Goal: Transaction & Acquisition: Obtain resource

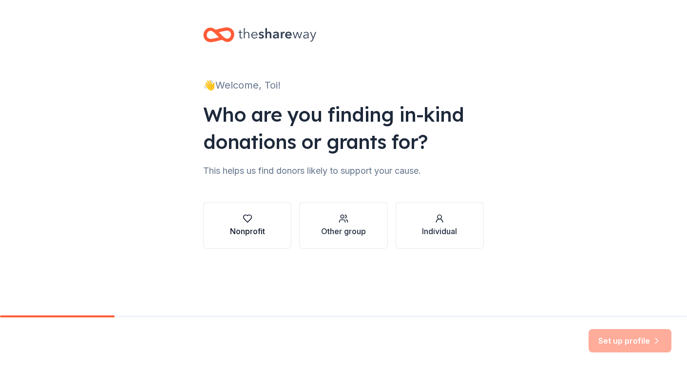
click at [273, 232] on button "Nonprofit" at bounding box center [247, 225] width 88 height 47
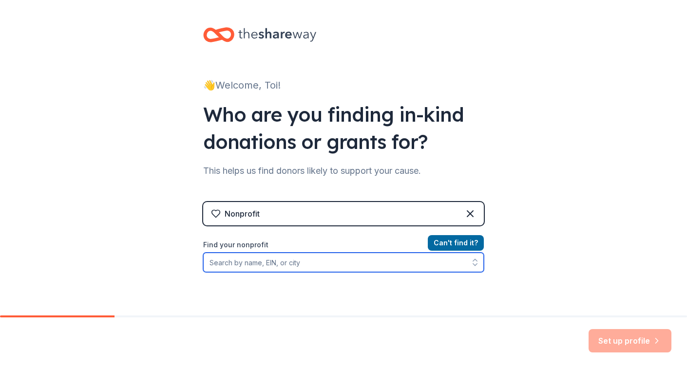
click at [439, 261] on input "Find your nonprofit" at bounding box center [343, 262] width 281 height 19
type input "81-2144973"
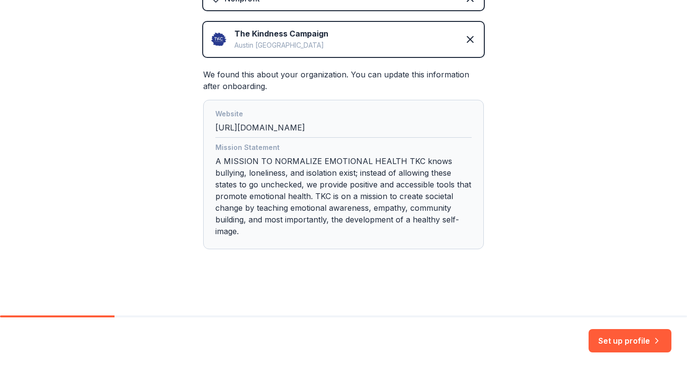
scroll to position [215, 0]
click at [619, 346] on button "Set up profile" at bounding box center [630, 340] width 83 height 23
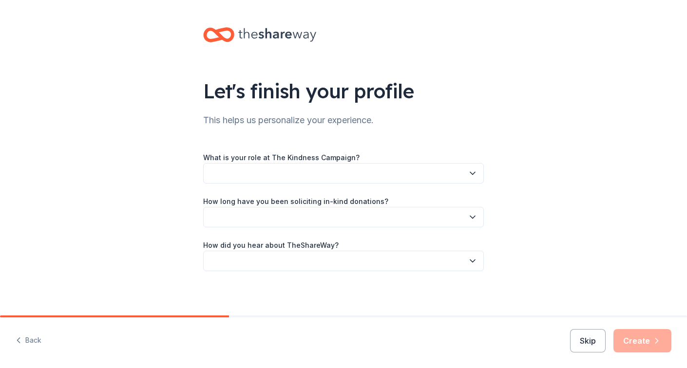
click at [480, 171] on button "button" at bounding box center [343, 173] width 281 height 20
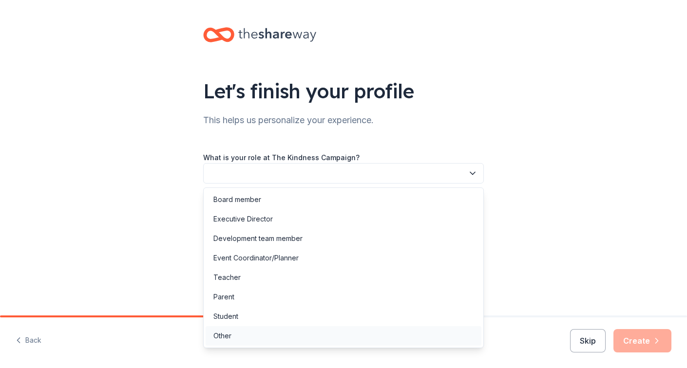
click at [422, 338] on div "Other" at bounding box center [344, 336] width 276 height 19
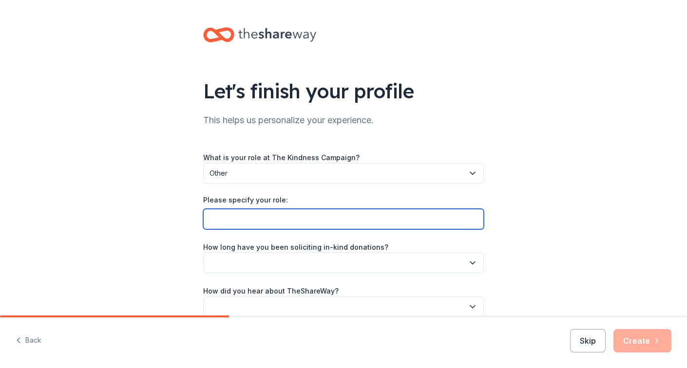
click at [434, 217] on input "Please specify your role:" at bounding box center [343, 219] width 281 height 20
type input "Director of Operations"
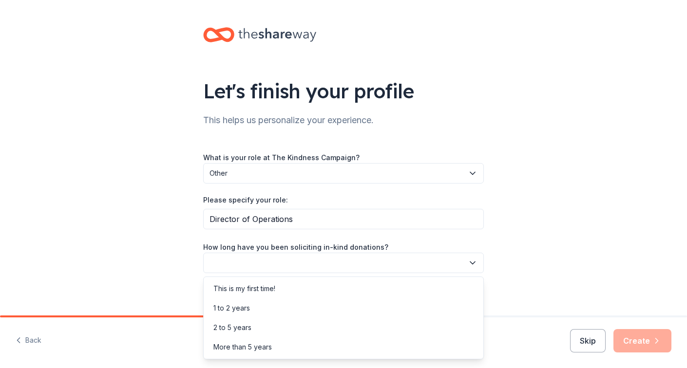
click at [419, 257] on button "button" at bounding box center [343, 263] width 281 height 20
click at [414, 290] on div "This is my first time!" at bounding box center [344, 288] width 276 height 19
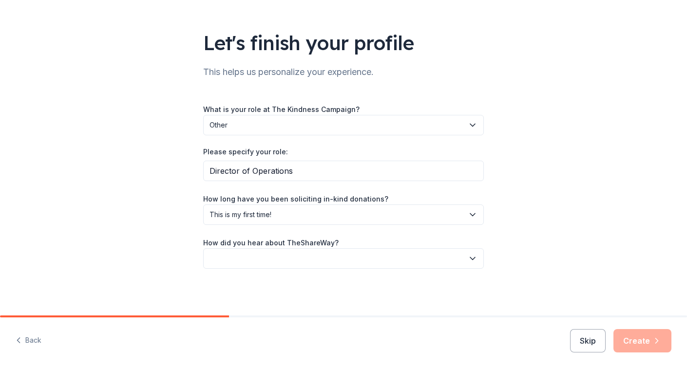
scroll to position [48, 0]
click at [417, 266] on button "button" at bounding box center [343, 259] width 281 height 20
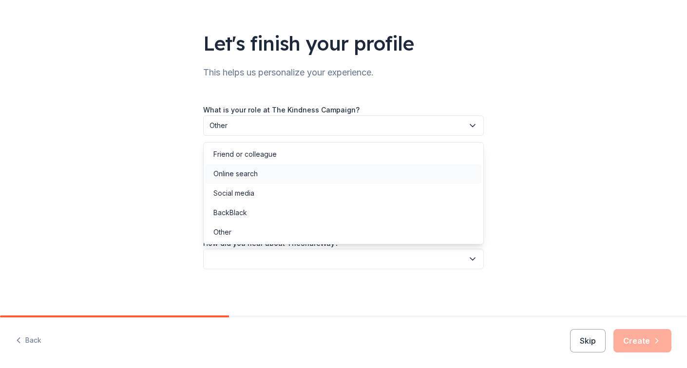
click at [425, 176] on div "Online search" at bounding box center [344, 173] width 276 height 19
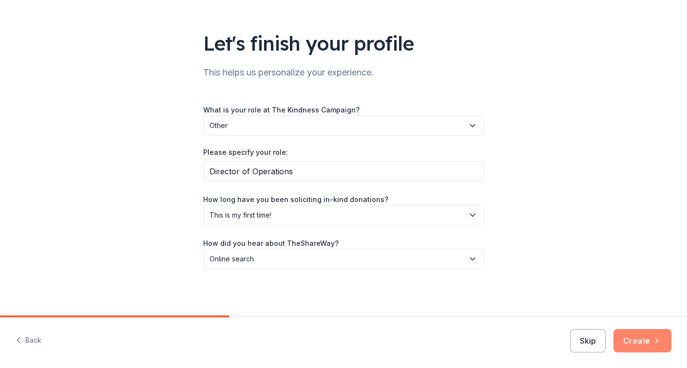
click at [638, 348] on button "Create" at bounding box center [643, 340] width 58 height 23
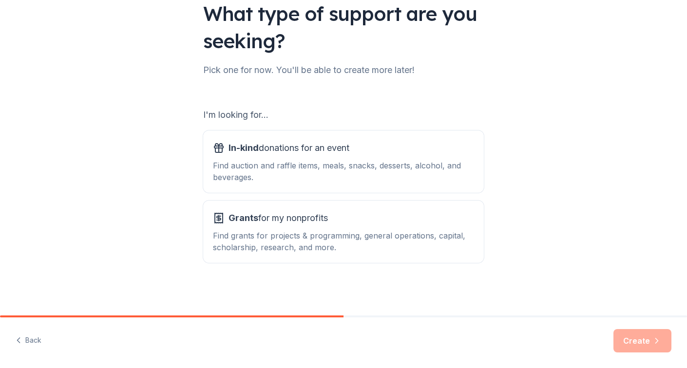
scroll to position [77, 0]
click at [461, 156] on div "In-kind donations for an event Find auction and raffle items, meals, snacks, de…" at bounding box center [343, 161] width 261 height 43
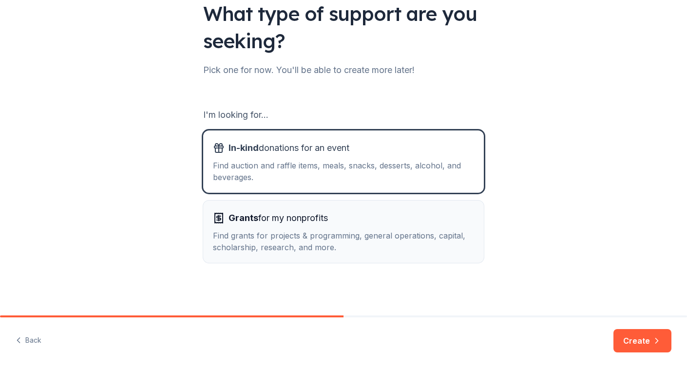
click at [453, 204] on button "Grants for my nonprofits Find grants for projects & programming, general operat…" at bounding box center [343, 232] width 281 height 62
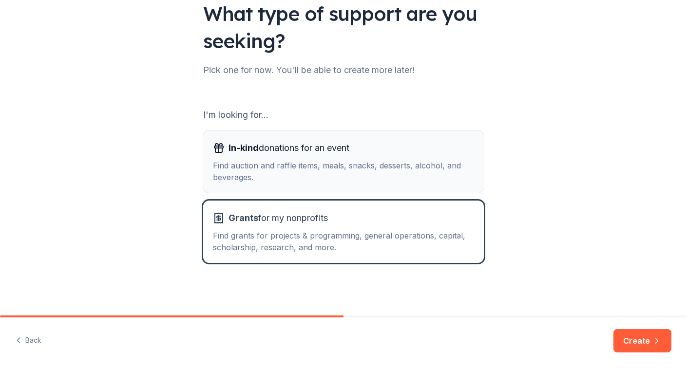
click at [456, 179] on div "Find auction and raffle items, meals, snacks, desserts, alcohol, and beverages." at bounding box center [343, 171] width 261 height 23
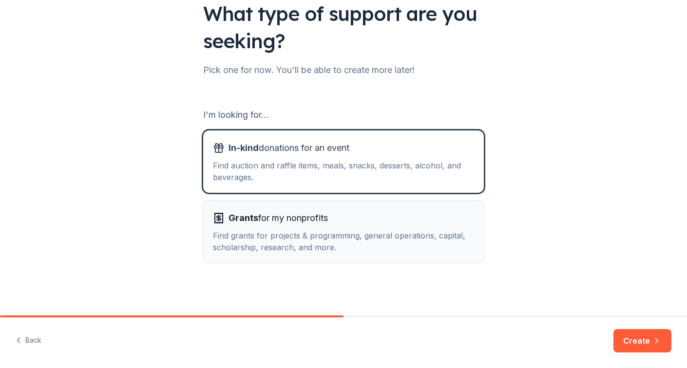
click at [454, 218] on div "Grants for my nonprofits" at bounding box center [343, 219] width 261 height 16
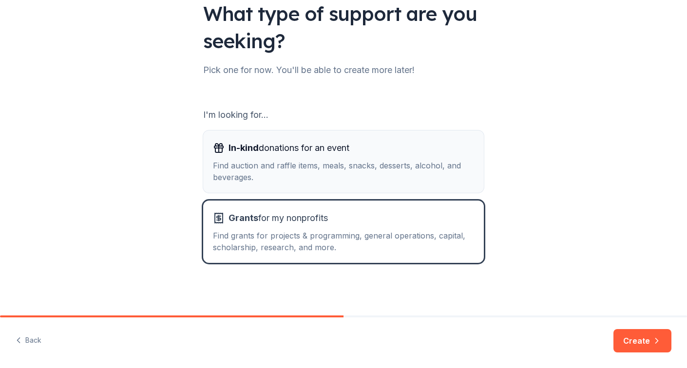
click at [444, 143] on div "In-kind donations for an event" at bounding box center [343, 148] width 261 height 16
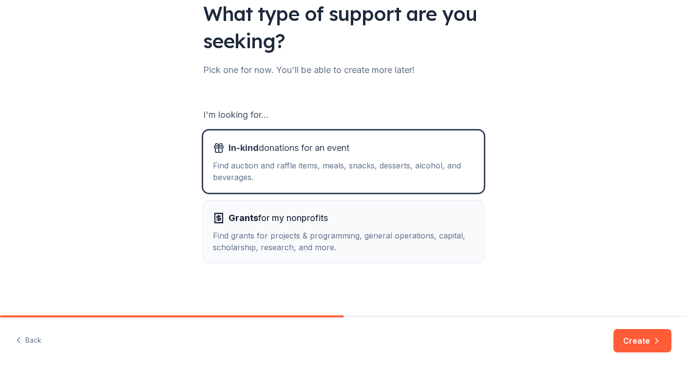
click at [468, 236] on div "Find grants for projects & programming, general operations, capital, scholarshi…" at bounding box center [343, 241] width 261 height 23
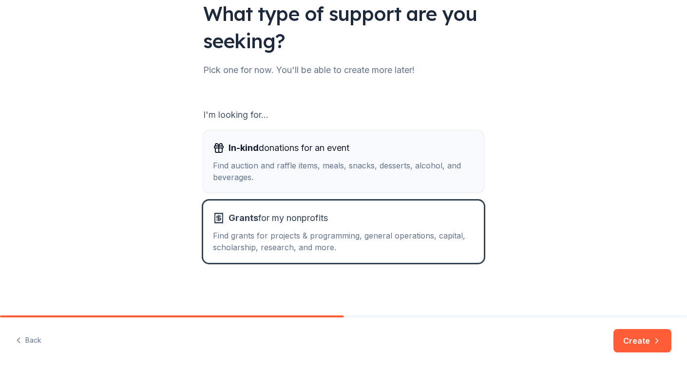
click at [462, 180] on div "Find auction and raffle items, meals, snacks, desserts, alcohol, and beverages." at bounding box center [343, 171] width 261 height 23
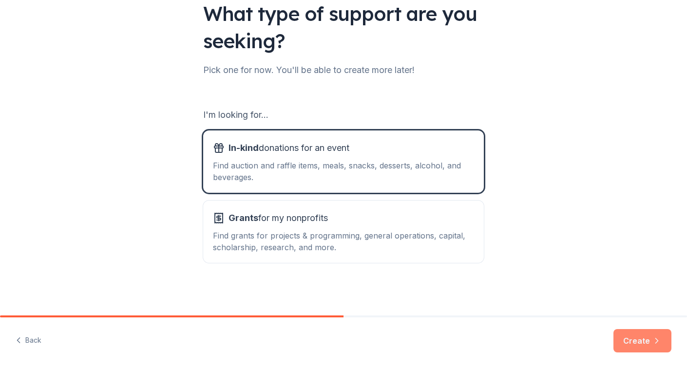
click at [620, 342] on button "Create" at bounding box center [643, 340] width 58 height 23
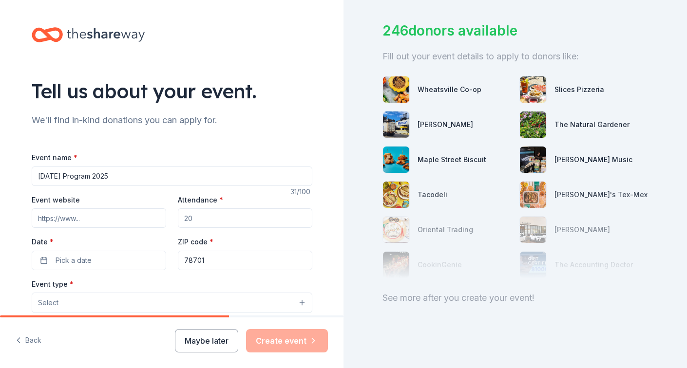
scroll to position [58, 0]
type input "World Kindness Day Program 2025"
click at [145, 219] on input "Event website" at bounding box center [99, 218] width 135 height 19
paste input "https://www.tkckindness.org/world-kindness-day-2025"
type input "https://www.tkckindness.org/world-kindness-day-2025"
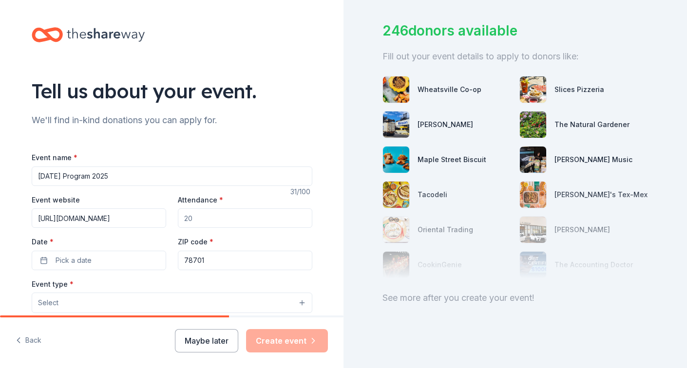
click at [232, 209] on input "Attendance *" at bounding box center [245, 218] width 135 height 19
click at [148, 258] on button "Pick a date" at bounding box center [99, 260] width 135 height 19
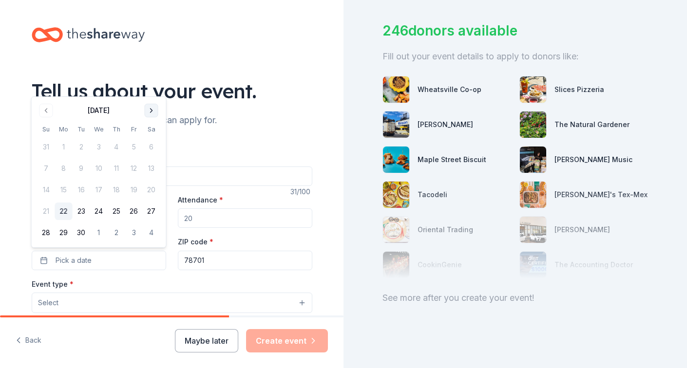
click at [152, 113] on button "Go to next month" at bounding box center [152, 111] width 14 height 14
click at [114, 171] on button "9" at bounding box center [117, 169] width 18 height 18
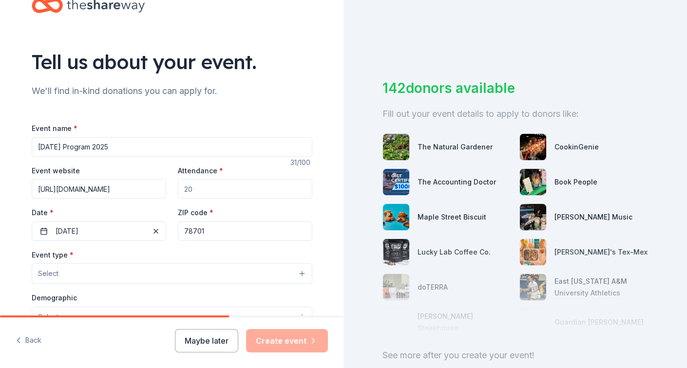
scroll to position [40, 0]
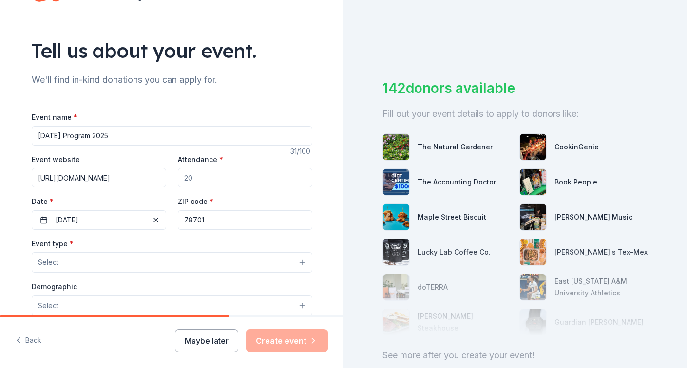
click at [215, 260] on button "Select" at bounding box center [172, 262] width 281 height 20
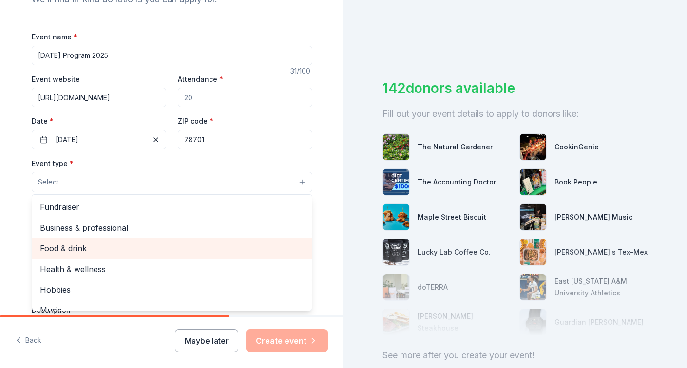
scroll to position [122, 0]
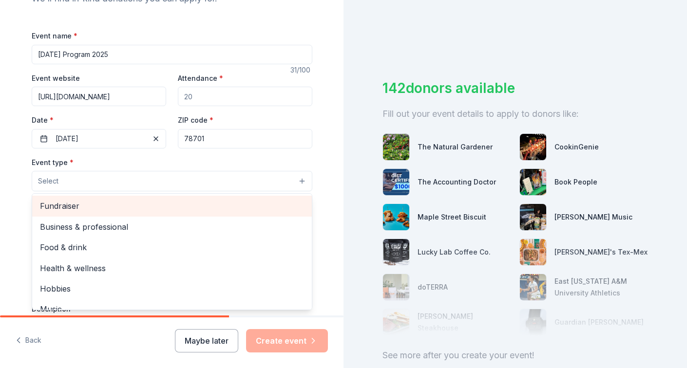
click at [199, 207] on span "Fundraiser" at bounding box center [172, 206] width 264 height 13
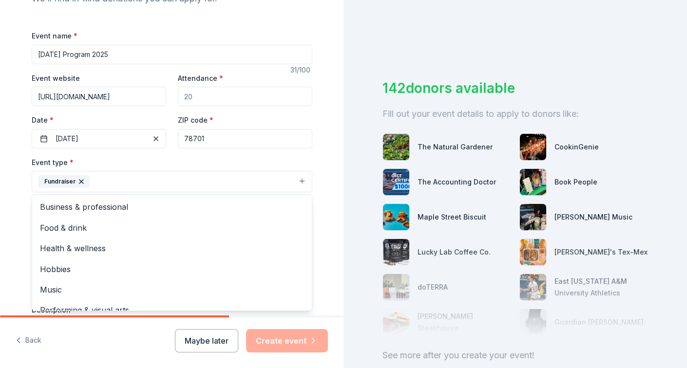
click at [321, 187] on div "Tell us about your event. We'll find in-kind donations you can apply for. Event…" at bounding box center [172, 203] width 312 height 650
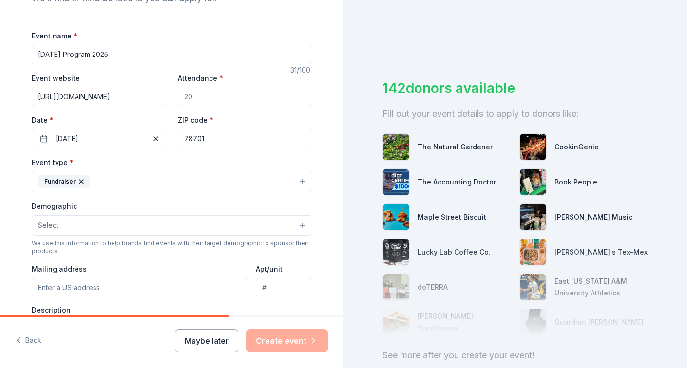
click at [121, 221] on button "Select" at bounding box center [172, 225] width 281 height 20
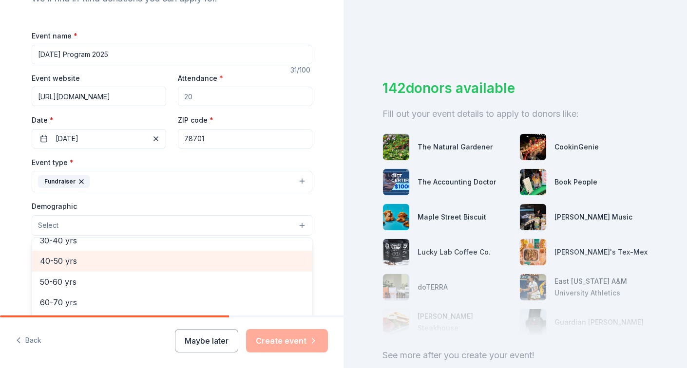
scroll to position [154, 0]
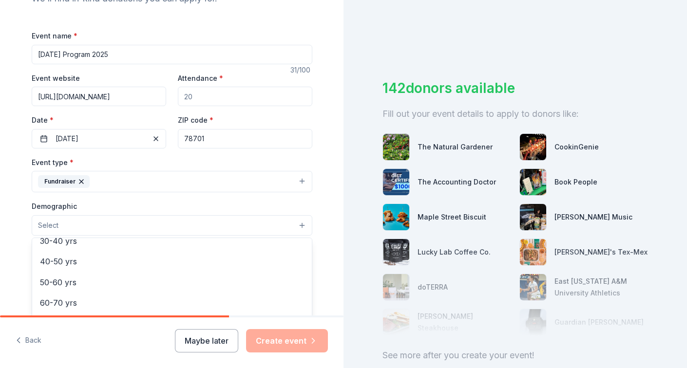
click at [329, 203] on div "Tell us about your event. We'll find in-kind donations you can apply for. Event…" at bounding box center [172, 203] width 344 height 650
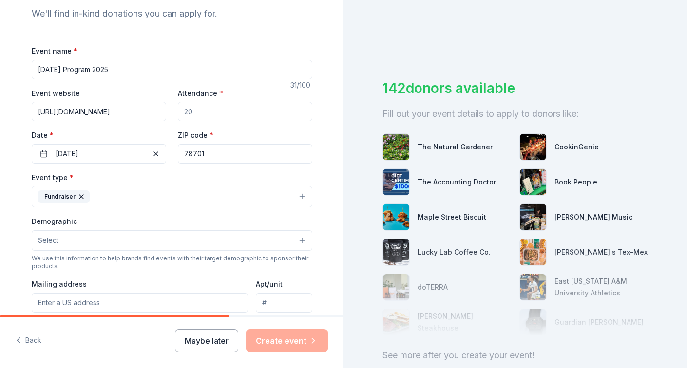
scroll to position [110, 0]
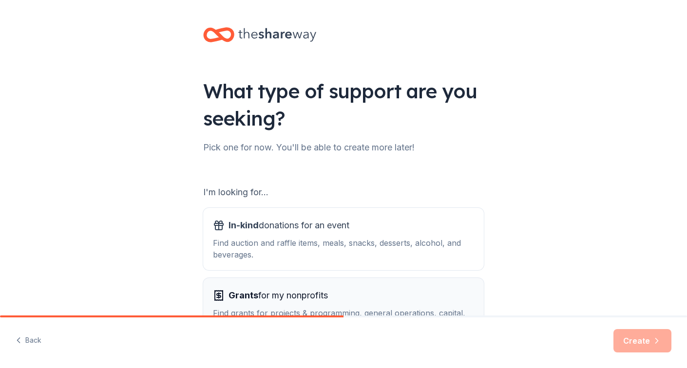
click at [235, 299] on span "Grants" at bounding box center [244, 295] width 30 height 10
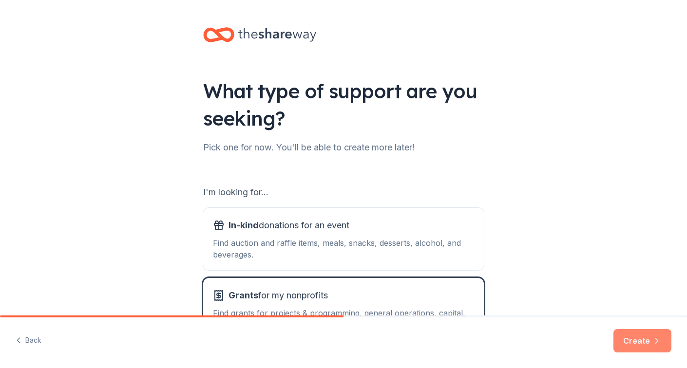
click at [630, 334] on button "Create" at bounding box center [643, 340] width 58 height 23
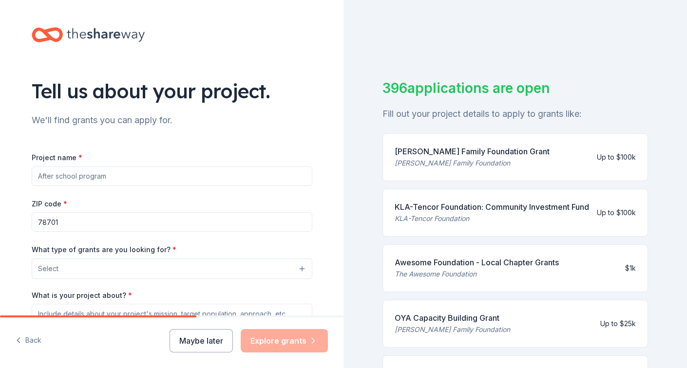
click at [253, 186] on div "Project name * ZIP code * 78701 What type of grants are you looking for? * Sele…" at bounding box center [172, 286] width 281 height 268
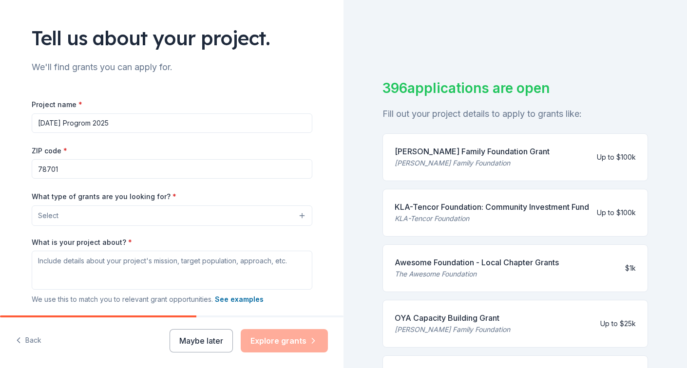
scroll to position [65, 0]
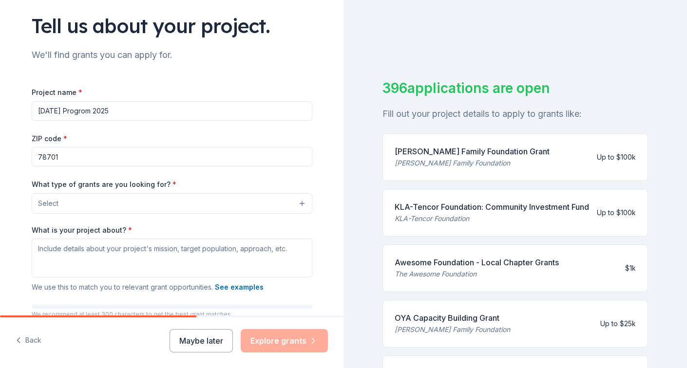
type input "[DATE] Progrom 2025"
click at [224, 210] on button "Select" at bounding box center [172, 203] width 281 height 20
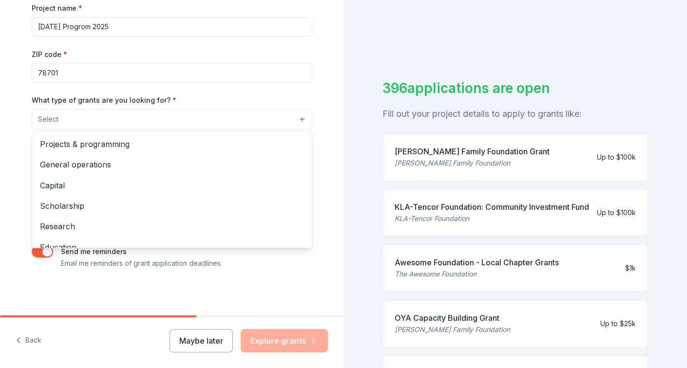
scroll to position [149, 0]
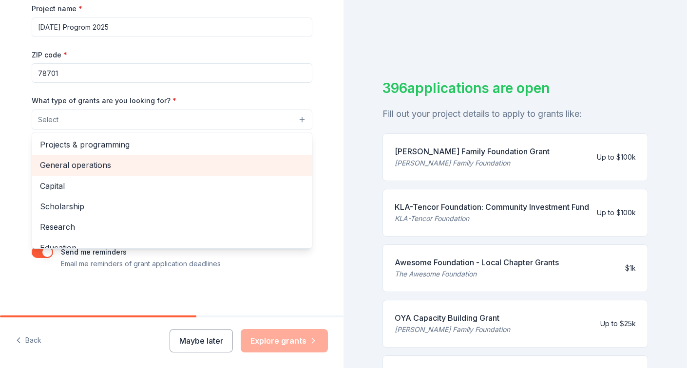
click at [159, 157] on div "General operations" at bounding box center [172, 165] width 280 height 20
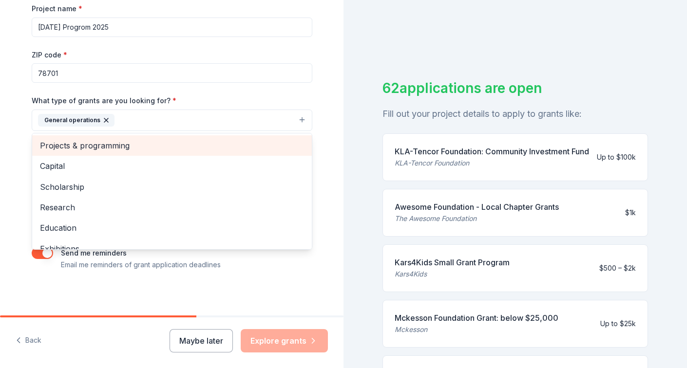
click at [165, 140] on span "Projects & programming" at bounding box center [172, 145] width 264 height 13
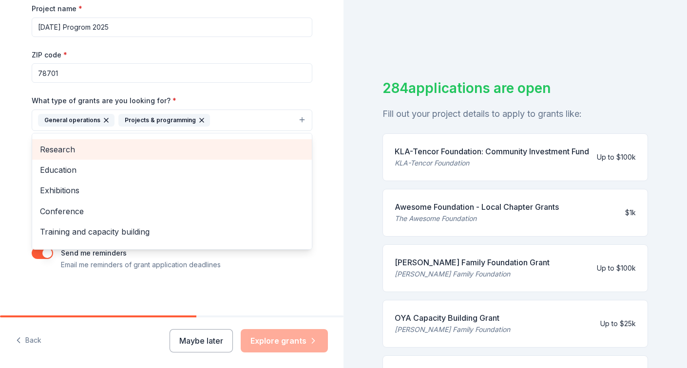
scroll to position [40, 0]
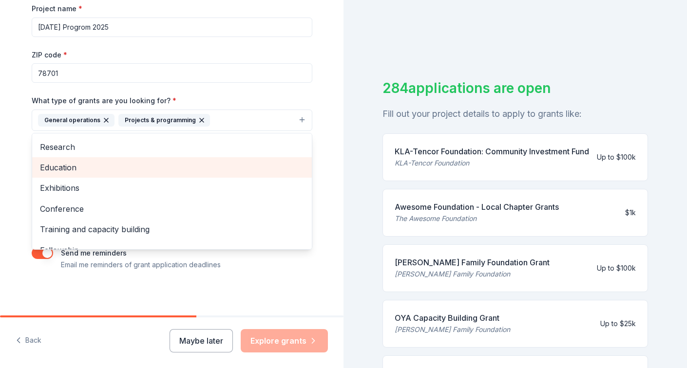
click at [149, 165] on span "Education" at bounding box center [172, 167] width 264 height 13
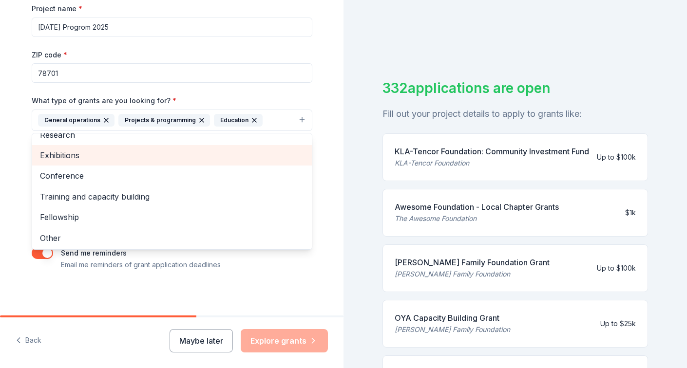
scroll to position [52, 0]
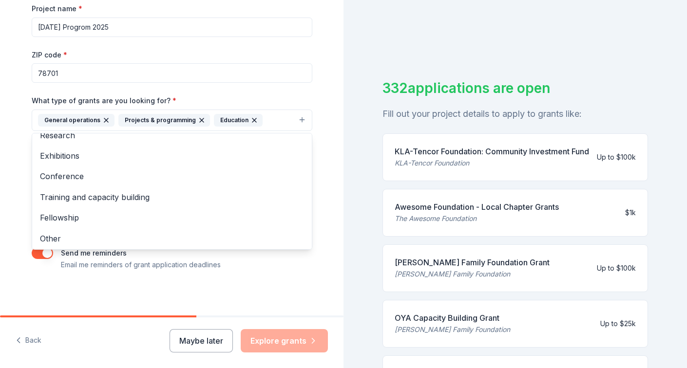
click at [218, 275] on div "Tell us about your project. We'll find grants you can apply for. Project name *…" at bounding box center [172, 84] width 312 height 467
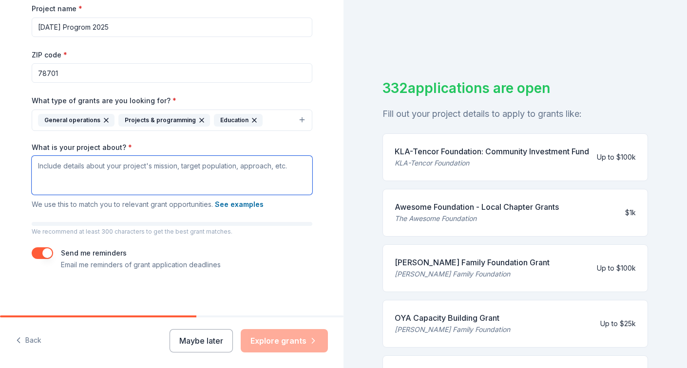
click at [205, 185] on textarea "What is your project about? *" at bounding box center [172, 175] width 281 height 39
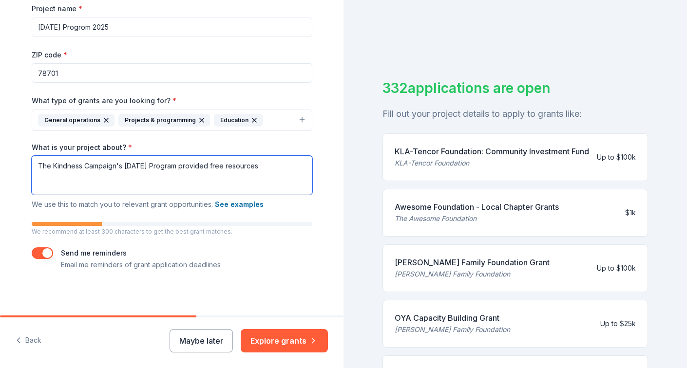
click at [249, 163] on textarea "The Kindness Campaign's World Kindness Day Program provided free resources" at bounding box center [172, 175] width 281 height 39
click at [263, 165] on textarea "The Kindness Campaign's World Kindness Day Program provides free resources" at bounding box center [172, 175] width 281 height 39
click at [212, 178] on textarea "The Kindness Campaign's World Kindness Day Program provides free emotional heal…" at bounding box center [172, 175] width 281 height 39
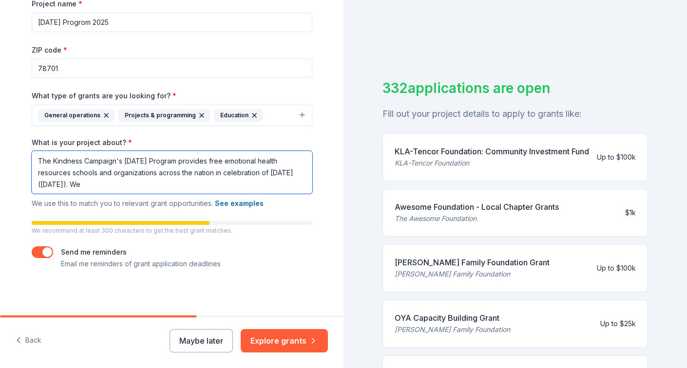
scroll to position [150, 0]
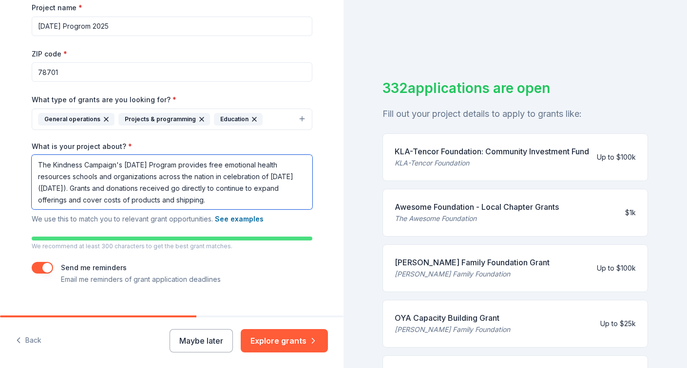
type textarea "The Kindness Campaign's World Kindness Day Program provides free emotional heal…"
click at [47, 270] on button "button" at bounding box center [42, 268] width 21 height 12
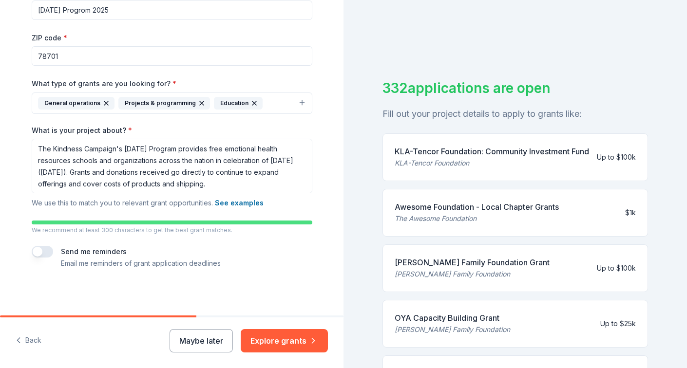
scroll to position [166, 0]
click at [278, 337] on button "Explore grants" at bounding box center [284, 340] width 87 height 23
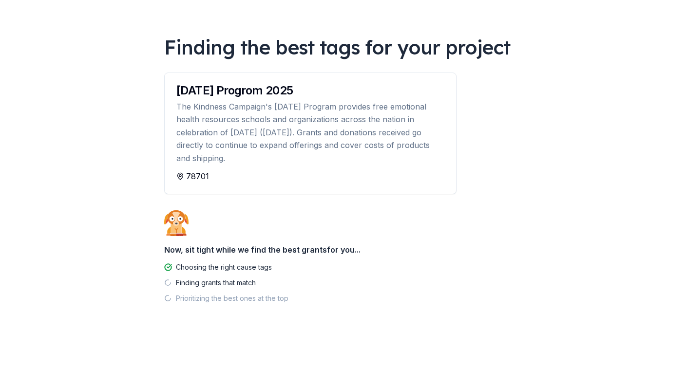
scroll to position [47, 0]
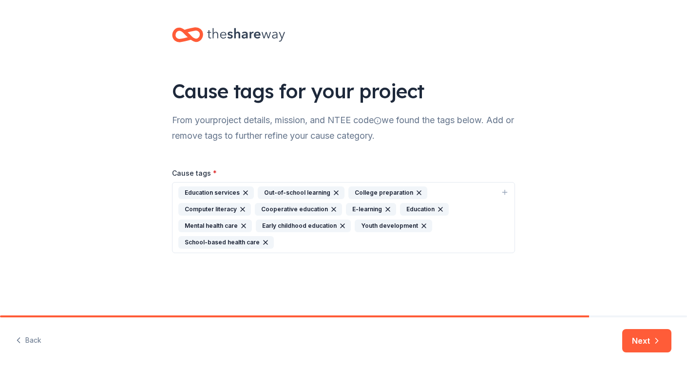
click at [417, 192] on icon "button" at bounding box center [419, 193] width 4 height 4
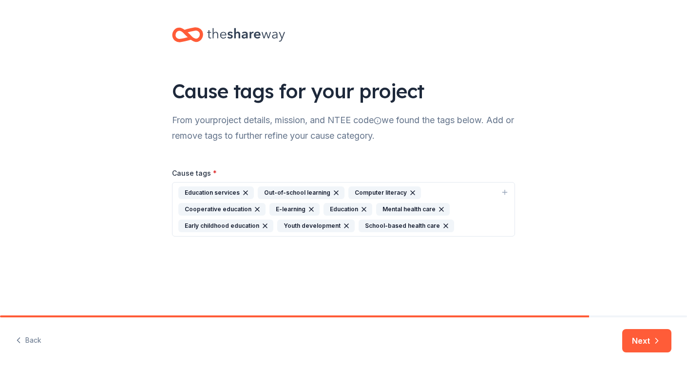
click at [411, 192] on icon "button" at bounding box center [413, 193] width 8 height 8
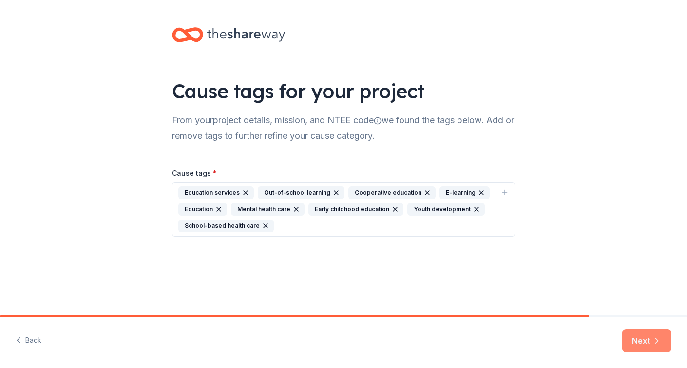
click at [628, 330] on button "Next" at bounding box center [646, 340] width 49 height 23
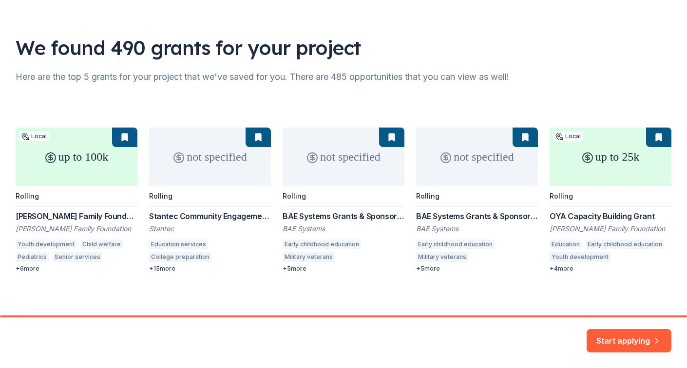
click at [32, 254] on div "up to 100k Local Rolling Topfer Family Foundation Grant Topfer Family Foundatio…" at bounding box center [344, 200] width 656 height 145
click at [32, 251] on div "up to 100k Local Rolling Topfer Family Foundation Grant Topfer Family Foundatio…" at bounding box center [344, 200] width 656 height 145
click at [627, 332] on button "Start applying" at bounding box center [629, 335] width 85 height 23
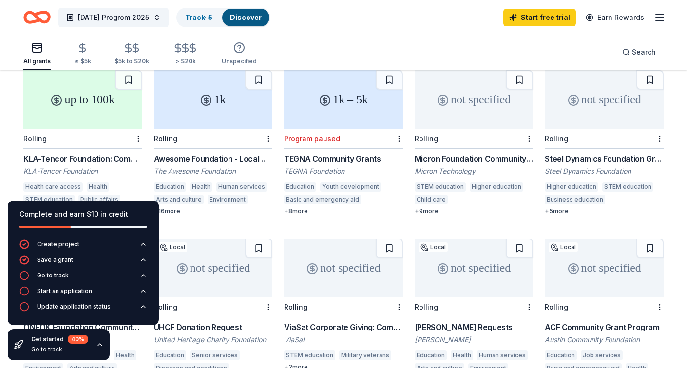
scroll to position [272, 0]
click at [231, 100] on div "1k" at bounding box center [213, 100] width 119 height 58
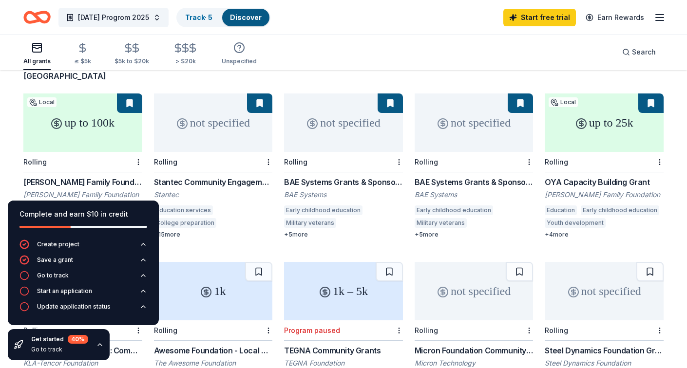
scroll to position [78, 0]
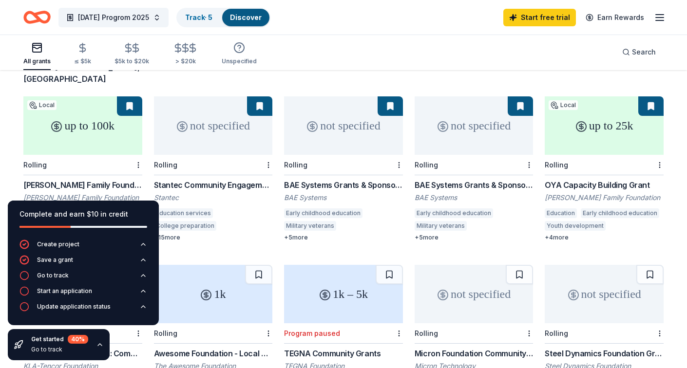
click at [222, 134] on div "not specified" at bounding box center [213, 126] width 119 height 58
click at [339, 159] on div "Rolling" at bounding box center [343, 165] width 119 height 20
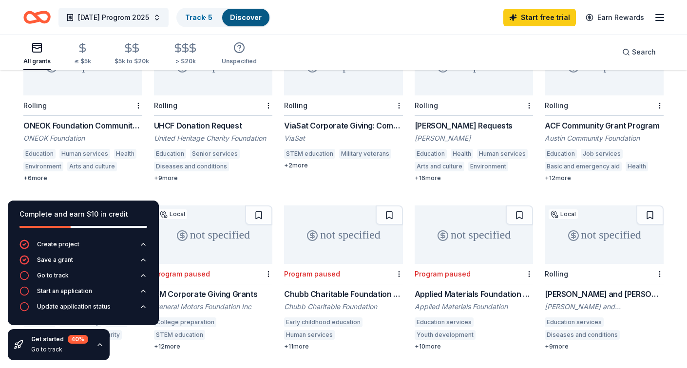
scroll to position [476, 0]
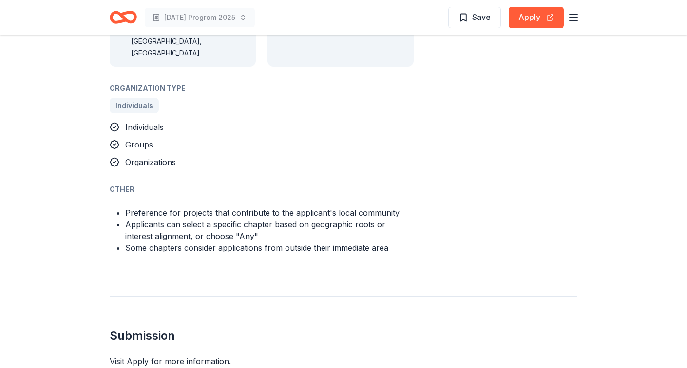
scroll to position [838, 0]
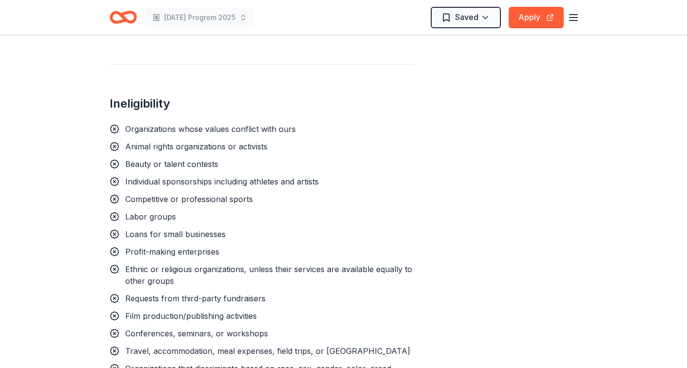
scroll to position [888, 0]
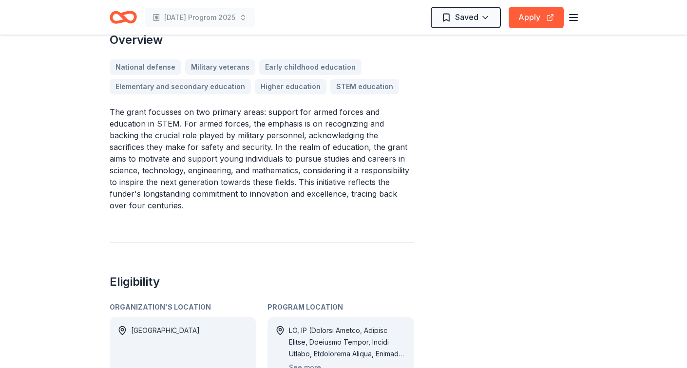
scroll to position [344, 0]
